Goal: Book appointment/travel/reservation

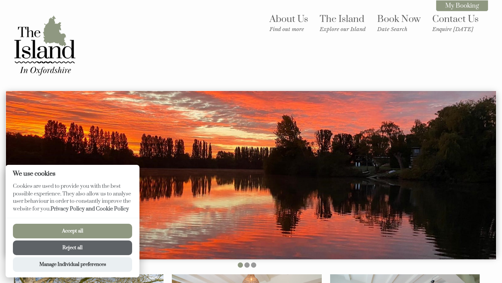
click at [93, 229] on button "Accept all" at bounding box center [72, 231] width 119 height 15
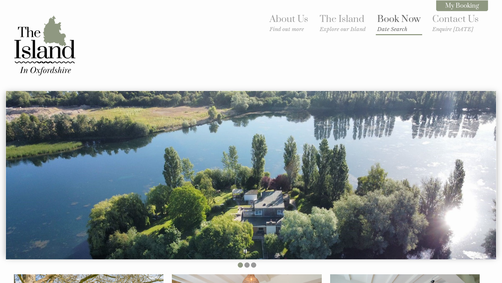
click at [395, 26] on small "Date Search" at bounding box center [399, 29] width 44 height 7
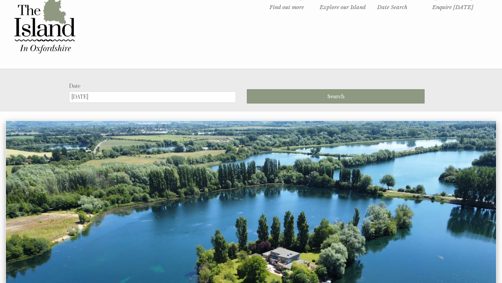
scroll to position [21, 0]
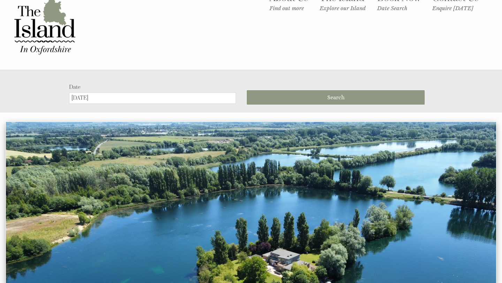
click at [112, 99] on input "[DATE]" at bounding box center [152, 98] width 167 height 12
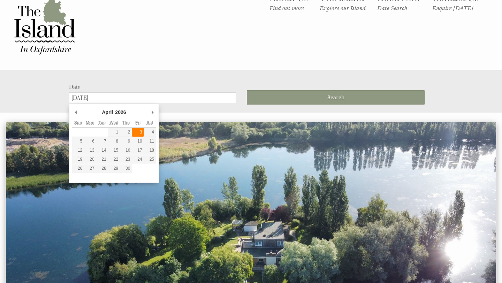
type input "[DATE]"
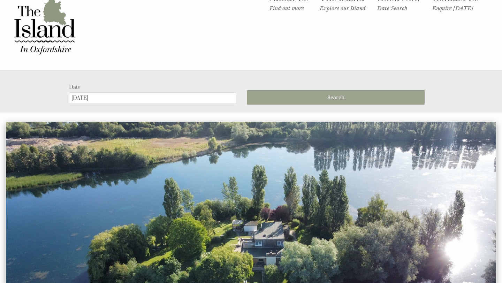
click at [317, 100] on button "Search" at bounding box center [336, 97] width 178 height 14
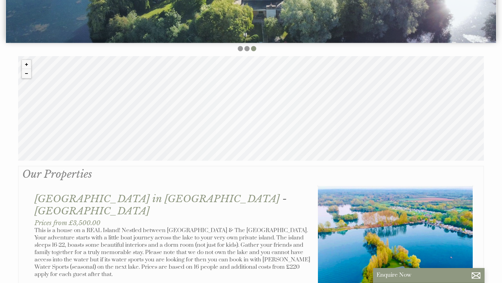
scroll to position [209, 0]
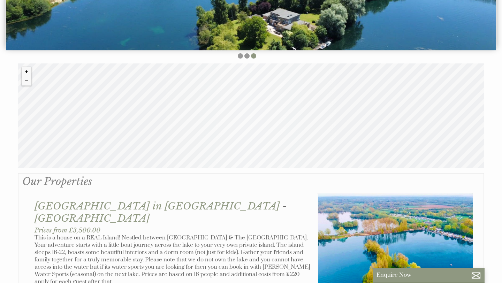
scroll to position [21, 0]
